Goal: Transaction & Acquisition: Obtain resource

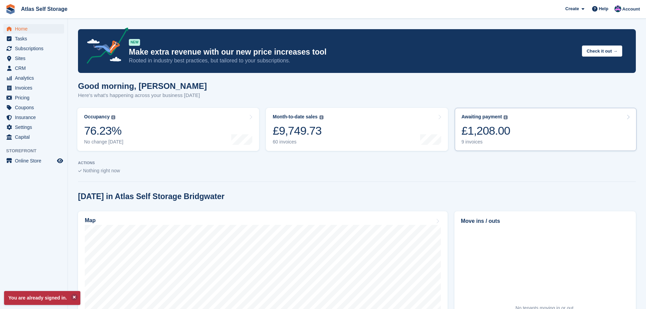
click at [473, 142] on div "9 invoices" at bounding box center [486, 142] width 49 height 6
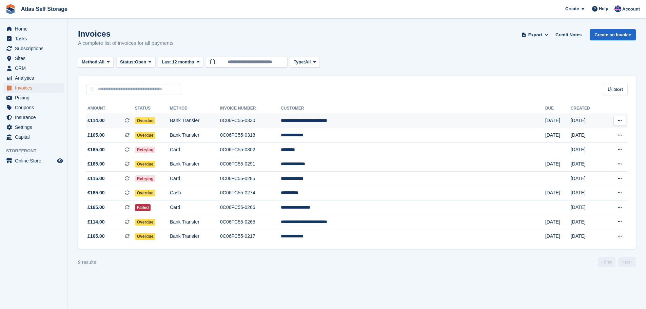
click at [387, 119] on td "**********" at bounding box center [413, 121] width 265 height 15
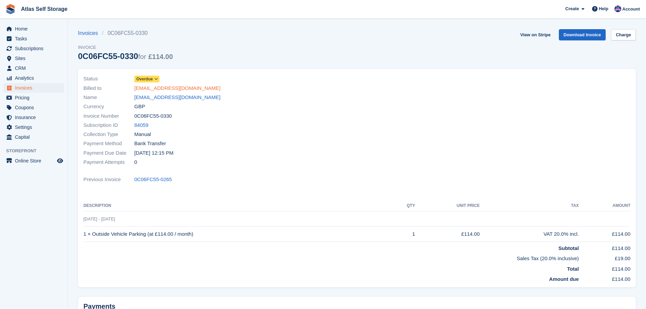
click at [177, 89] on link "[EMAIL_ADDRESS][DOMAIN_NAME]" at bounding box center [177, 88] width 86 height 8
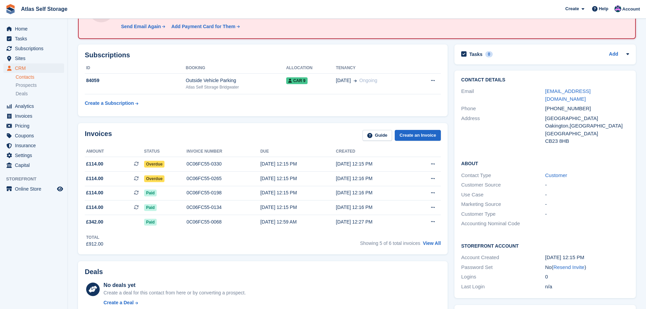
scroll to position [68, 0]
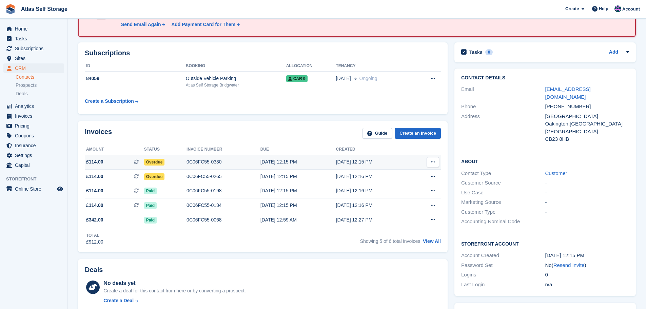
click at [435, 160] on icon at bounding box center [433, 162] width 4 height 4
click at [391, 175] on p "Download PDF" at bounding box center [406, 175] width 59 height 9
click at [332, 176] on div "02 Aug, 12:15 PM" at bounding box center [298, 176] width 76 height 7
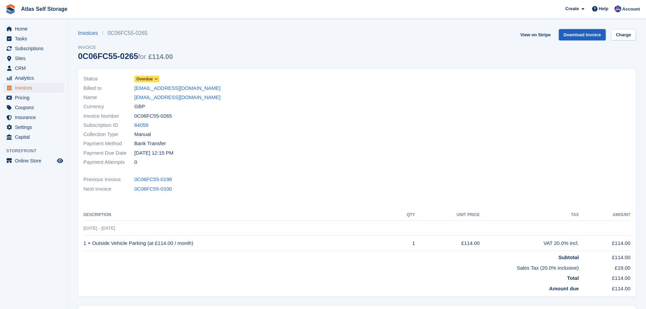
click at [586, 33] on link "Download Invoice" at bounding box center [582, 34] width 47 height 11
